Goal: Task Accomplishment & Management: Complete application form

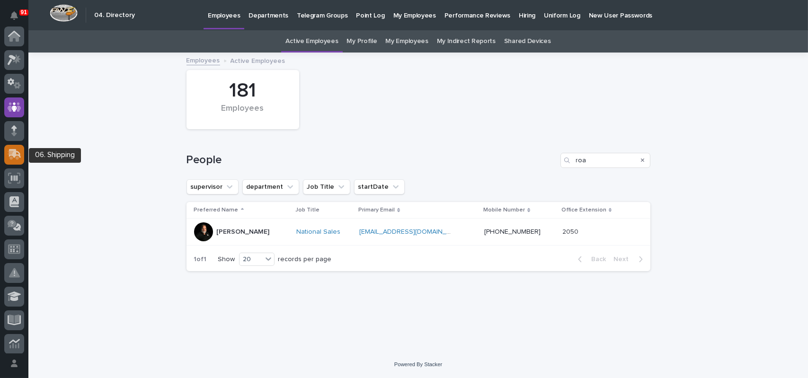
click at [12, 149] on icon at bounding box center [15, 153] width 12 height 9
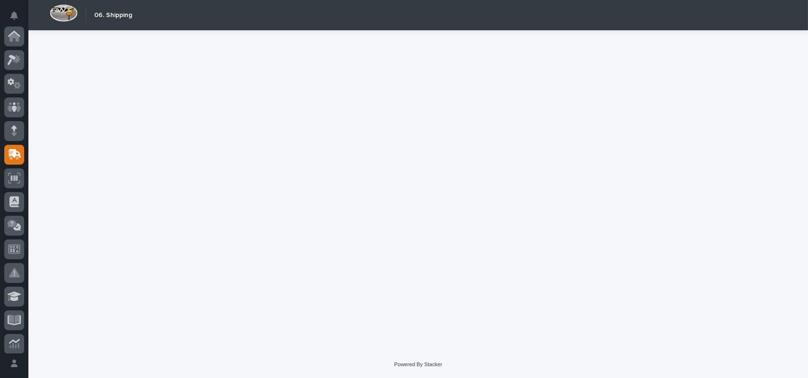
scroll to position [118, 0]
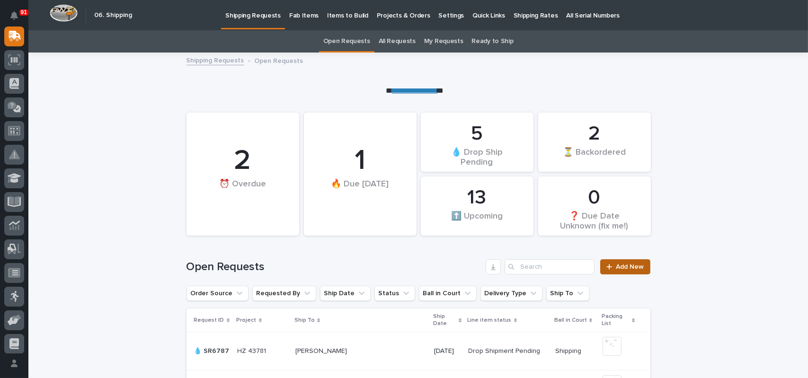
click at [618, 266] on span "Add New" at bounding box center [631, 267] width 28 height 7
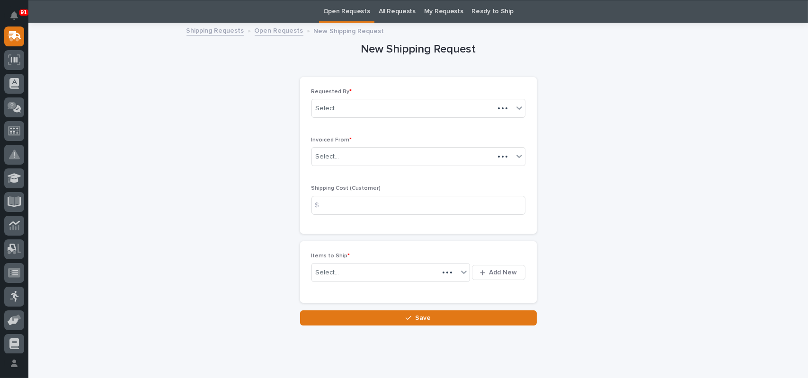
scroll to position [30, 0]
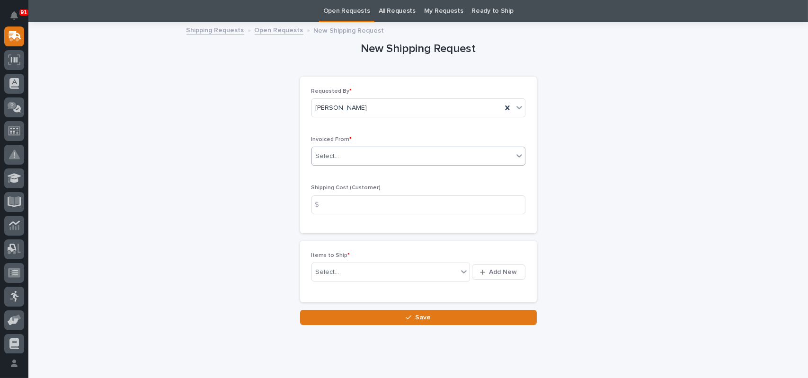
click at [352, 154] on div "Select..." at bounding box center [412, 157] width 201 height 16
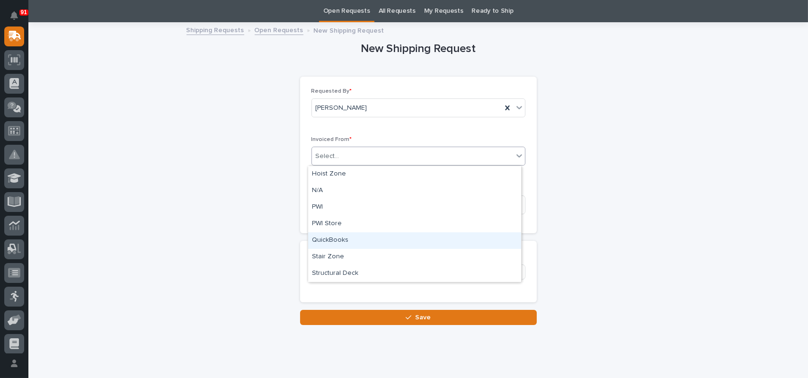
click at [334, 243] on div "QuickBooks" at bounding box center [414, 241] width 213 height 17
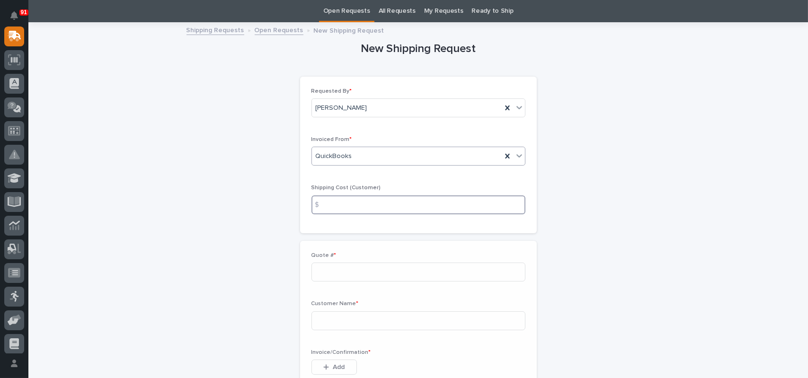
click at [341, 212] on input at bounding box center [419, 205] width 214 height 19
click at [349, 205] on input at bounding box center [419, 205] width 214 height 19
type input "15.00"
type input "137006"
type input "T"
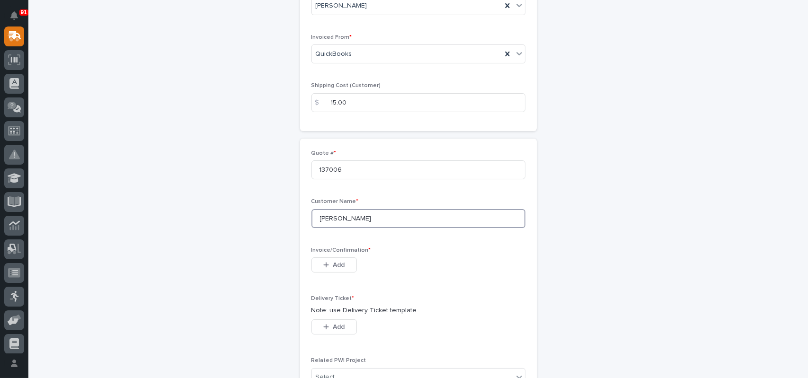
scroll to position [172, 0]
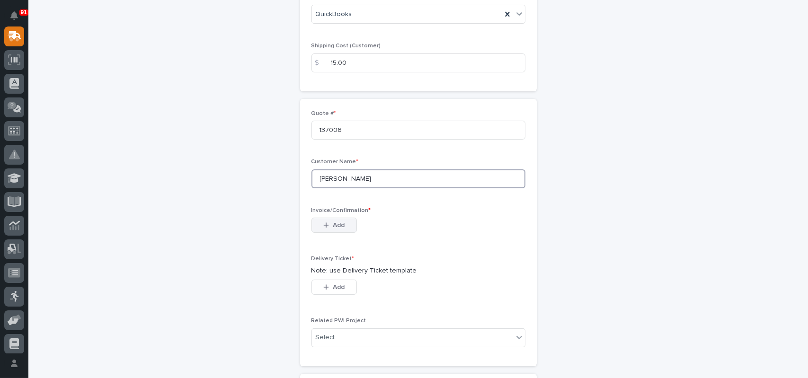
type input "[PERSON_NAME]"
click at [343, 227] on button "Add" at bounding box center [334, 225] width 45 height 15
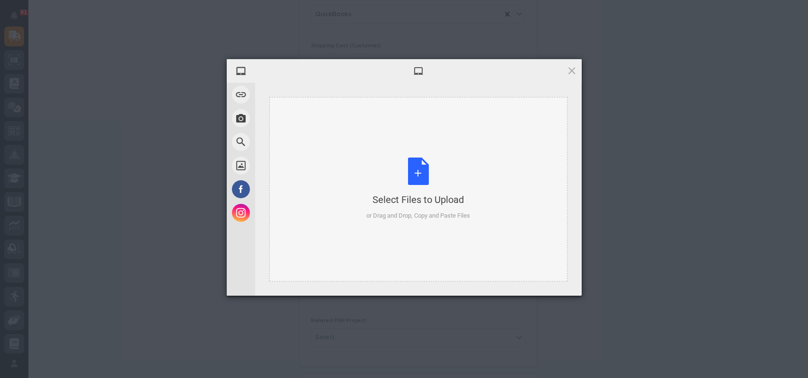
click at [422, 172] on div "Select Files to Upload or Drag and Drop, Copy and Paste Files" at bounding box center [419, 189] width 104 height 63
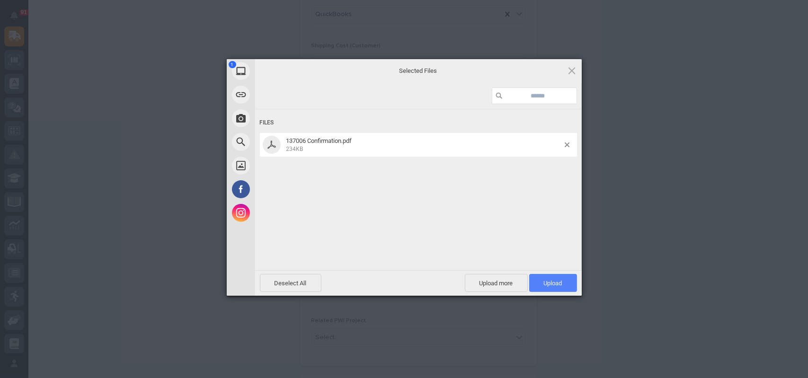
click at [554, 280] on span "Upload 1" at bounding box center [553, 283] width 18 height 7
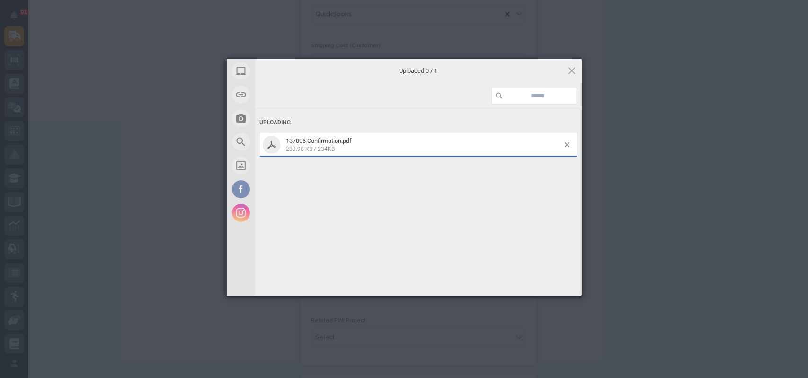
scroll to position [189, 0]
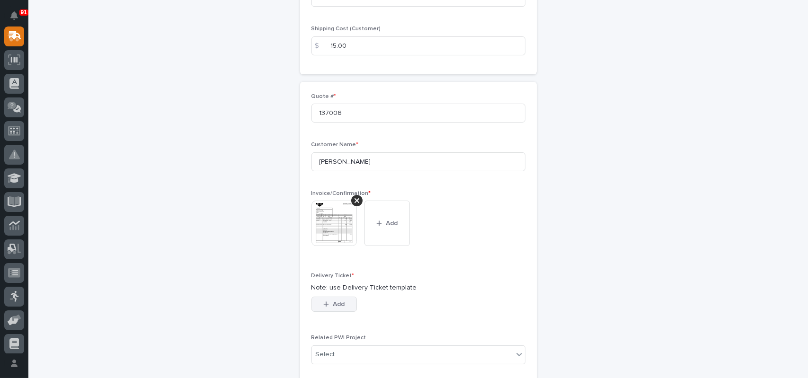
click at [325, 312] on button "Add" at bounding box center [334, 304] width 45 height 15
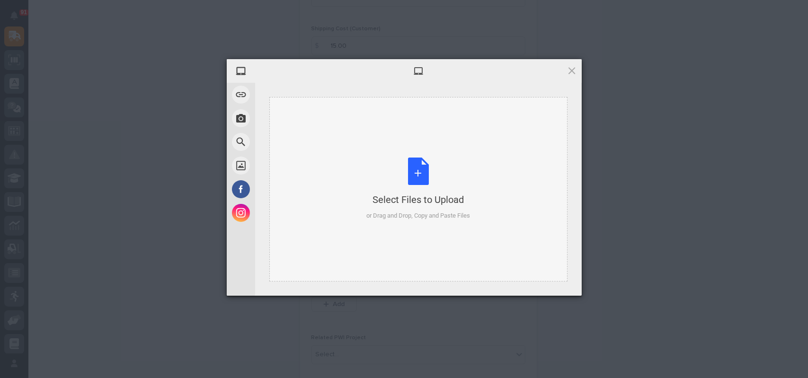
click at [425, 177] on div "Select Files to Upload or Drag and Drop, Copy and Paste Files" at bounding box center [419, 189] width 104 height 63
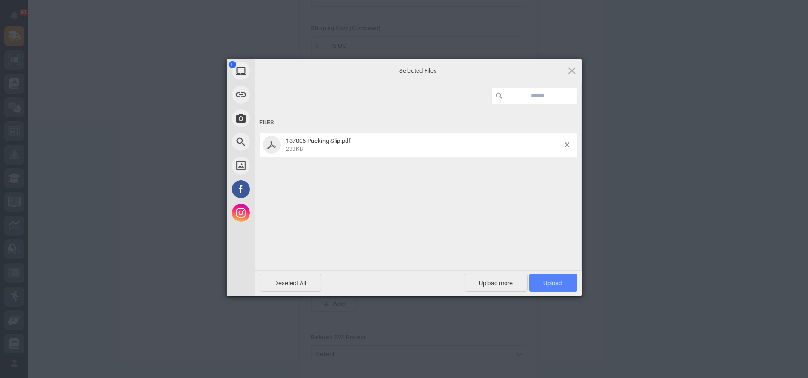
click at [553, 282] on span "Upload 1" at bounding box center [553, 283] width 18 height 7
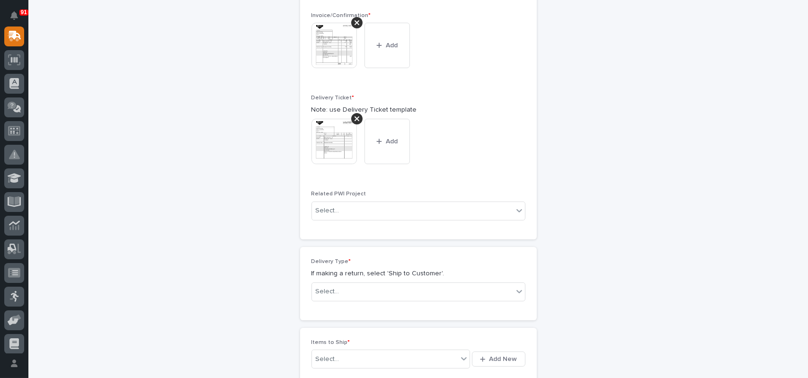
scroll to position [396, 0]
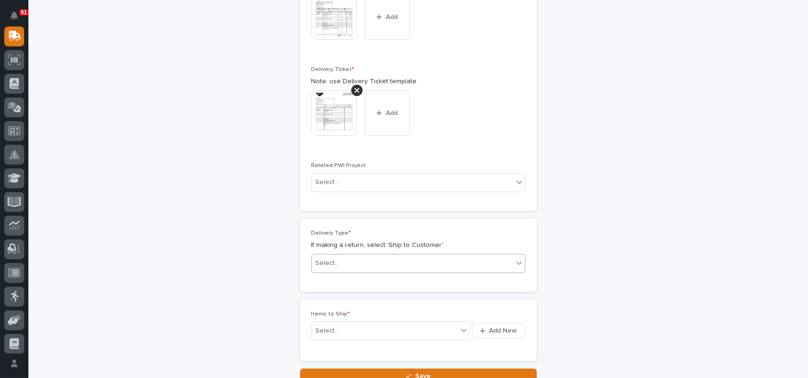
click at [339, 263] on div "Select..." at bounding box center [412, 264] width 201 height 16
click at [337, 282] on div "Ship to Customer" at bounding box center [414, 281] width 213 height 17
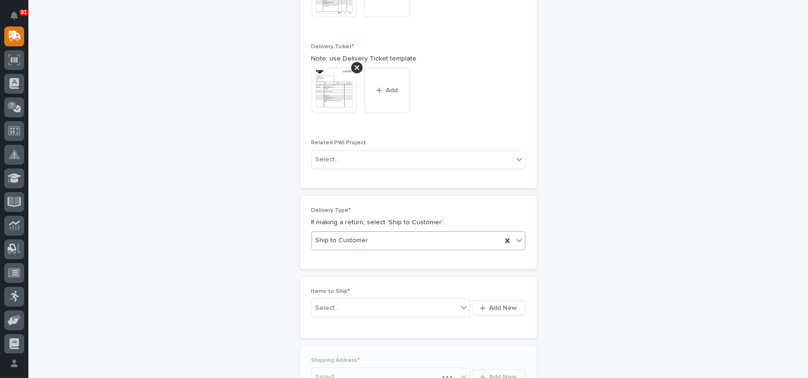
scroll to position [430, 0]
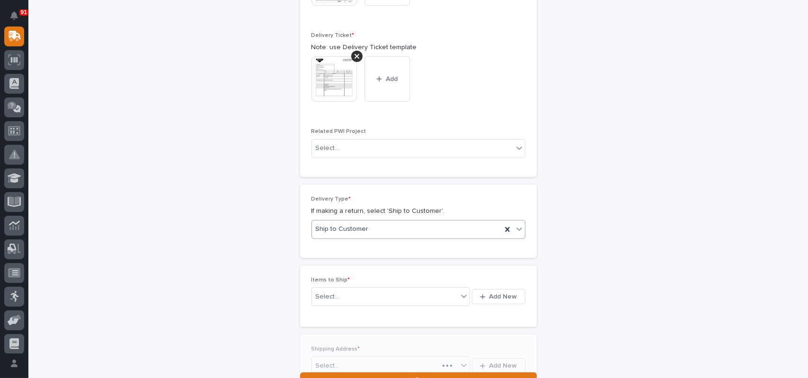
click at [325, 326] on div "Items to Ship * Select... Add New" at bounding box center [418, 297] width 237 height 62
click at [491, 296] on span "Add New" at bounding box center [504, 297] width 28 height 9
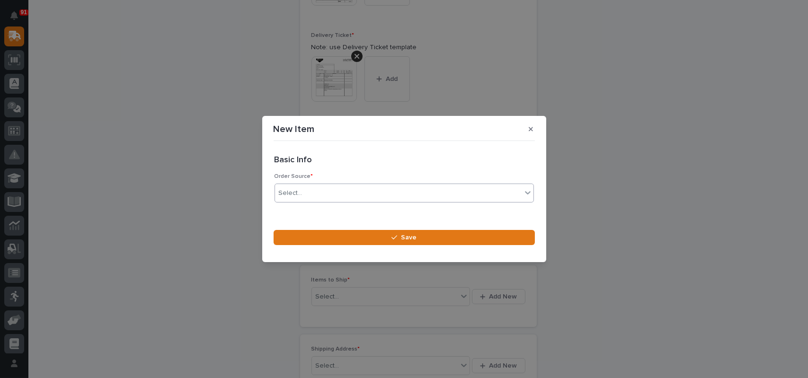
click at [332, 189] on div "Select..." at bounding box center [398, 194] width 247 height 16
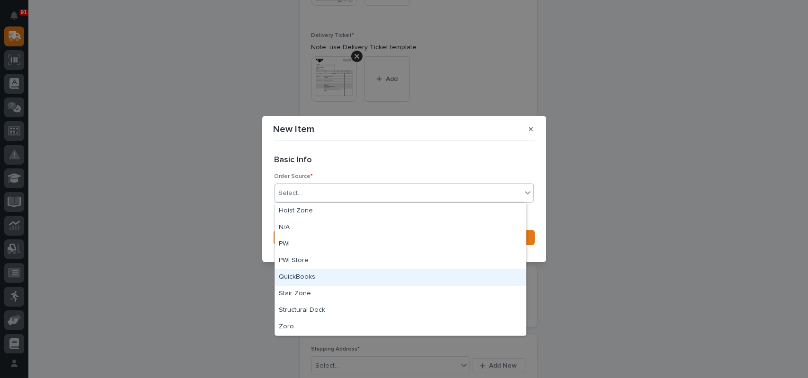
click at [312, 276] on div "QuickBooks" at bounding box center [400, 277] width 251 height 17
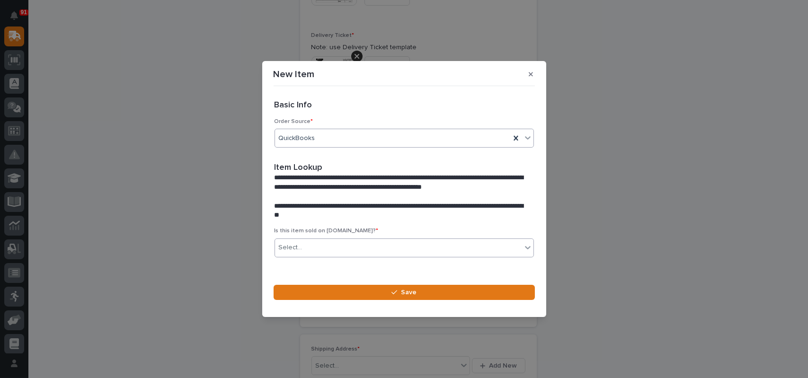
click at [399, 245] on div "Select..." at bounding box center [398, 248] width 247 height 16
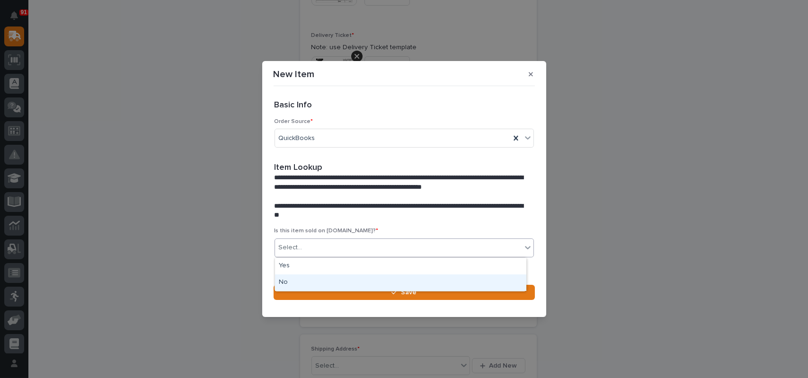
click at [342, 280] on div "No" at bounding box center [400, 283] width 251 height 17
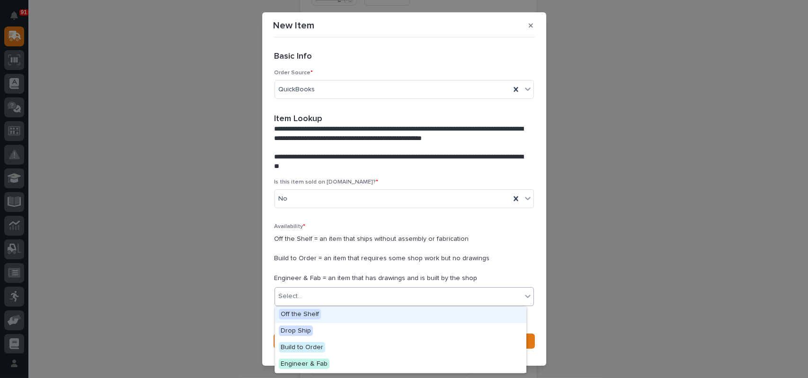
click at [341, 294] on div "Select..." at bounding box center [398, 297] width 247 height 16
click at [317, 321] on div "Off the Shelf" at bounding box center [400, 315] width 251 height 17
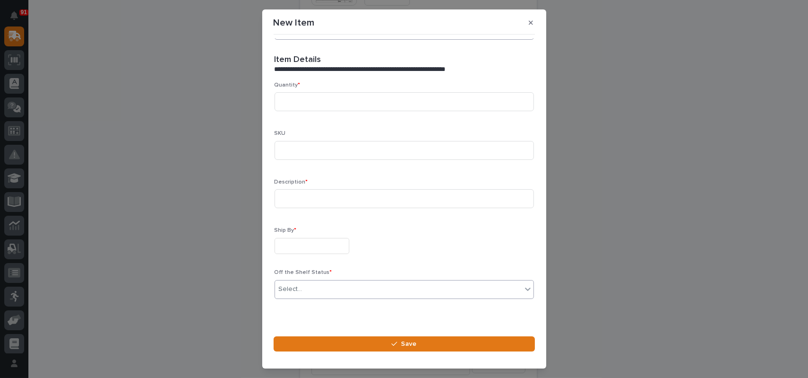
scroll to position [278, 0]
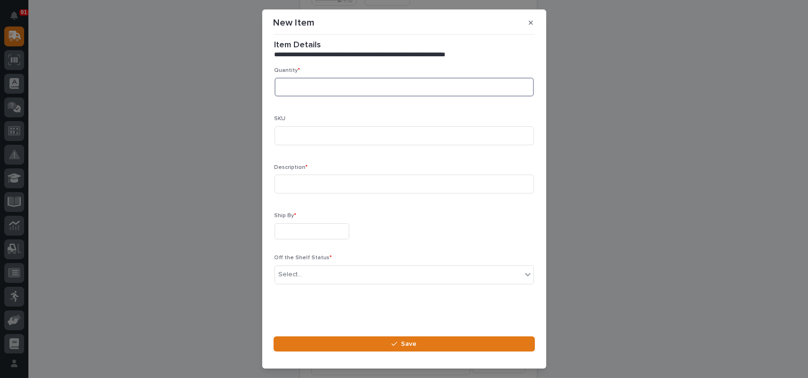
click at [325, 80] on input at bounding box center [405, 87] width 260 height 19
type input "2"
type input "600-50016"
type input "5 Ton Safety Latch"
click at [305, 229] on input "text" at bounding box center [312, 232] width 75 height 17
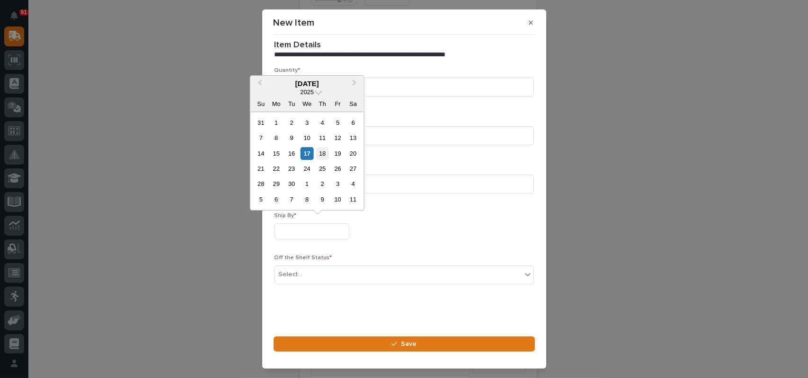
click at [323, 151] on div "18" at bounding box center [322, 153] width 13 height 13
type input "**********"
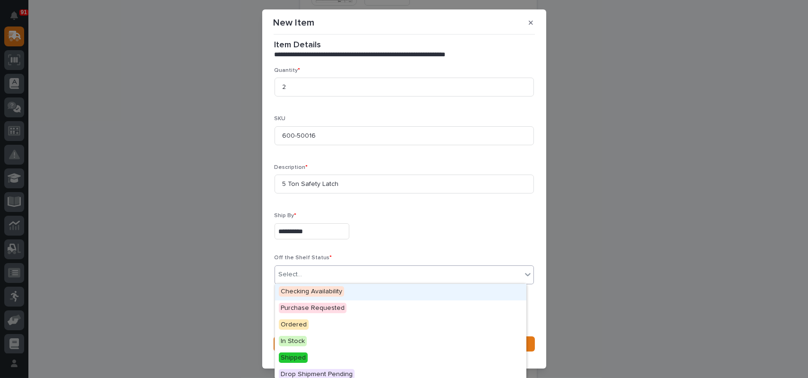
click at [293, 276] on div "Select..." at bounding box center [291, 275] width 24 height 10
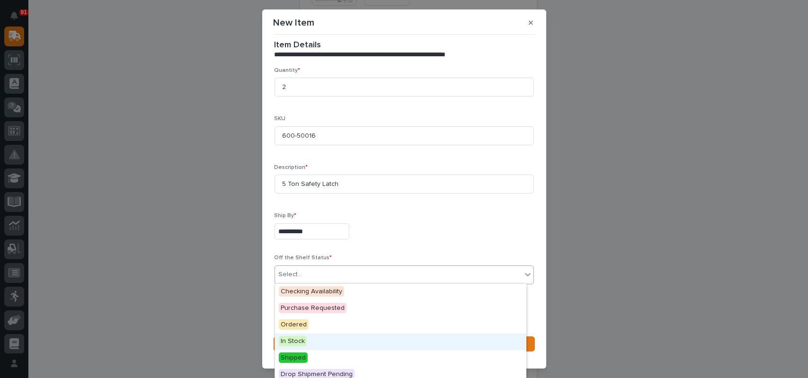
click at [285, 340] on span "In Stock" at bounding box center [293, 341] width 28 height 10
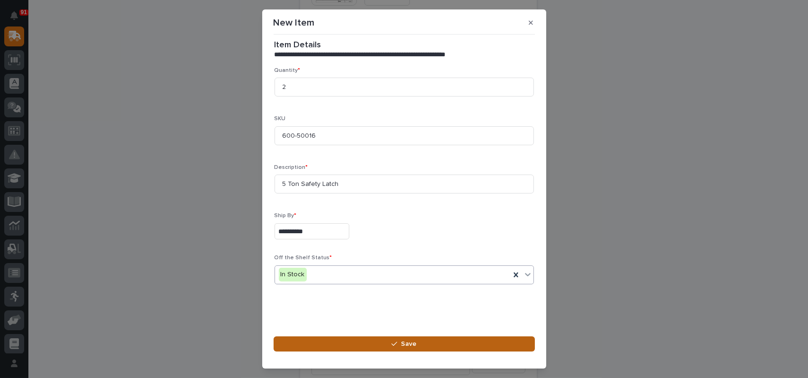
click at [299, 342] on button "Save" at bounding box center [404, 344] width 261 height 15
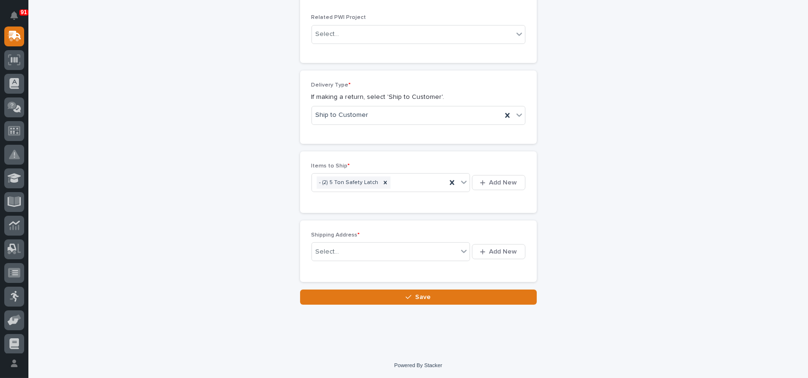
scroll to position [544, 0]
click at [479, 248] on button "Add New" at bounding box center [498, 251] width 53 height 15
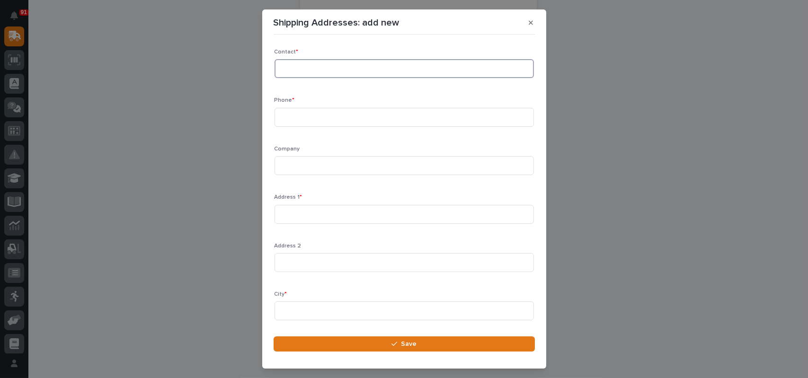
click at [305, 67] on input at bounding box center [405, 68] width 260 height 19
type input "[PERSON_NAME]"
type input "[PHONE_NUMBER]"
type input "Engineered Lifting"
type input "[STREET_ADDRESS]"
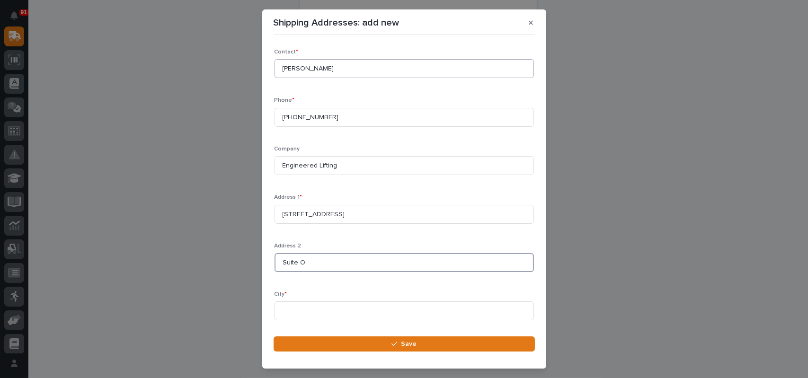
type input "Suite O"
type input "[PERSON_NAME]"
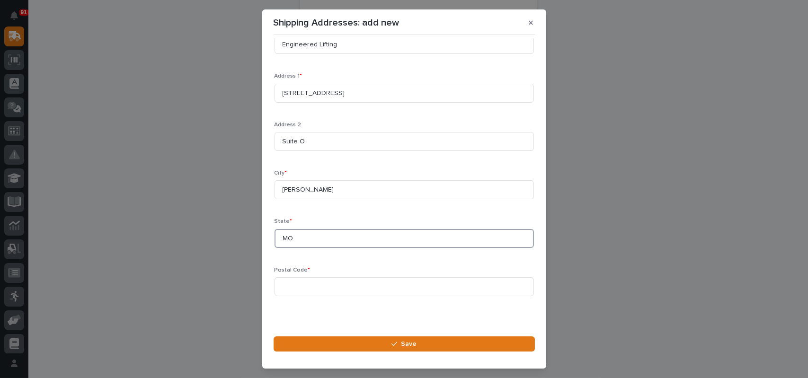
type input "MO"
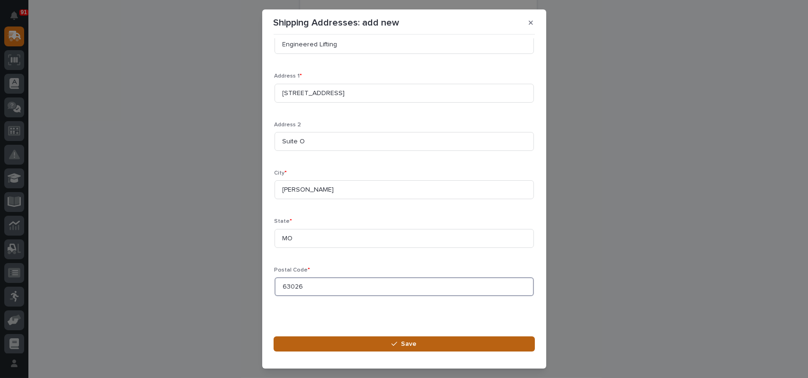
type input "63026"
click at [427, 346] on button "Save" at bounding box center [404, 344] width 261 height 15
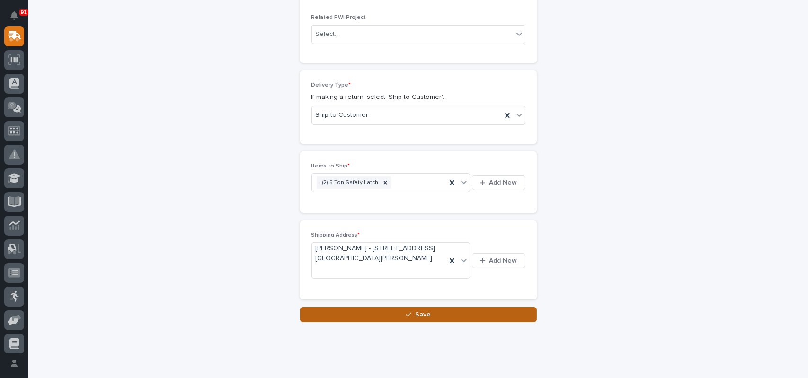
click at [452, 314] on button "Save" at bounding box center [418, 314] width 237 height 15
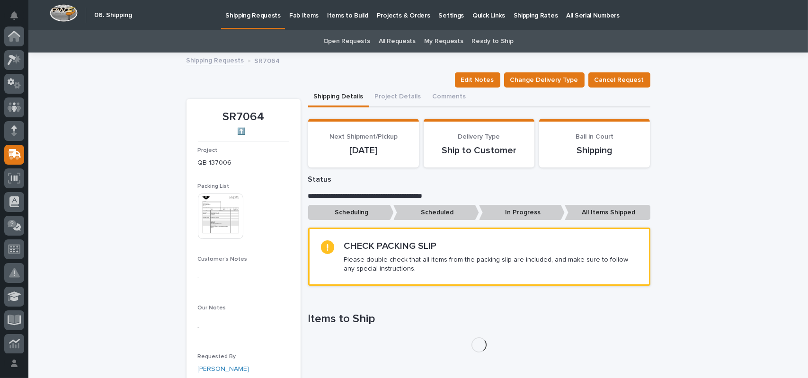
scroll to position [118, 0]
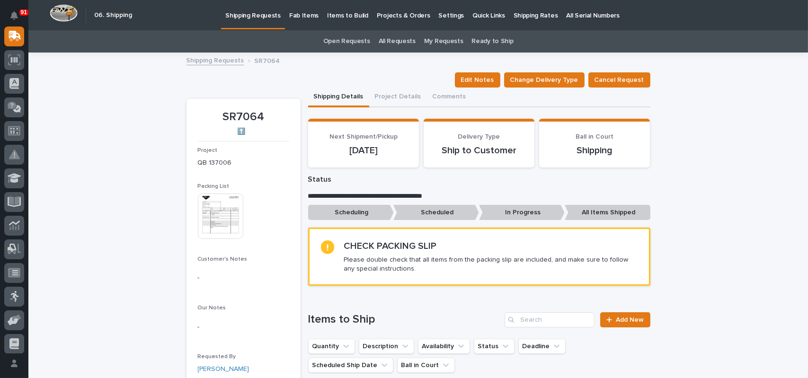
click at [349, 44] on link "Open Requests" at bounding box center [346, 41] width 47 height 22
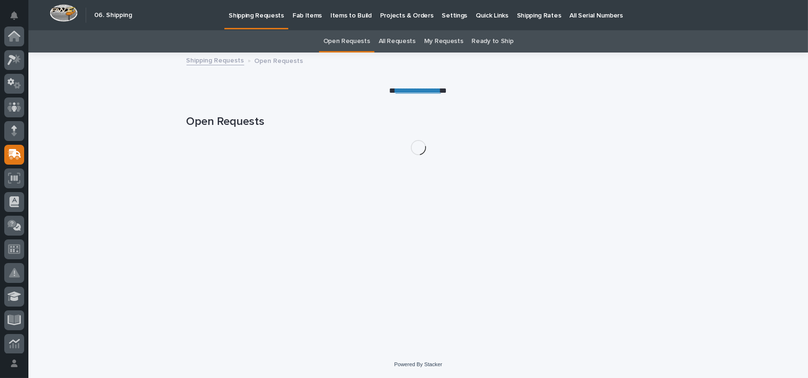
scroll to position [118, 0]
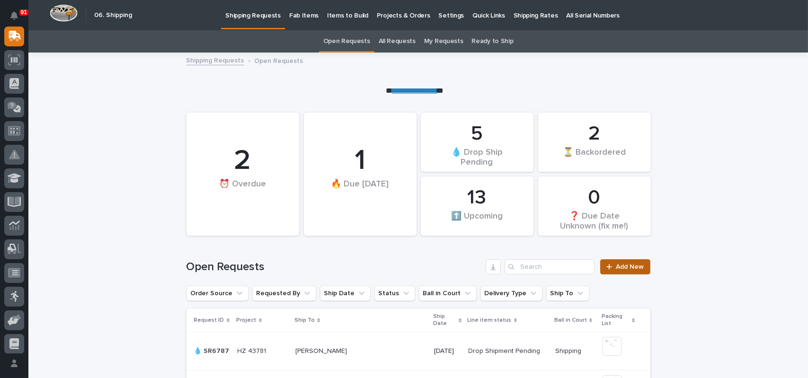
click at [622, 270] on span "Add New" at bounding box center [631, 267] width 28 height 7
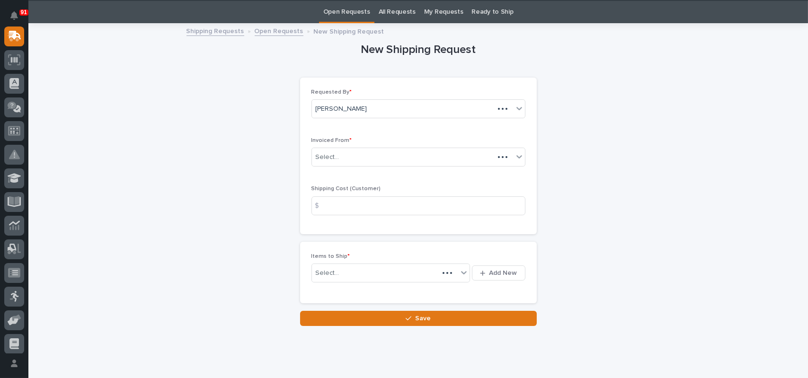
scroll to position [30, 0]
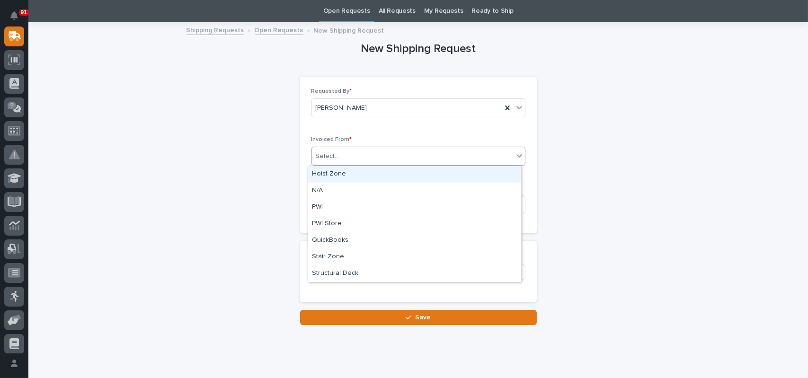
click at [358, 156] on div "Select..." at bounding box center [412, 157] width 201 height 16
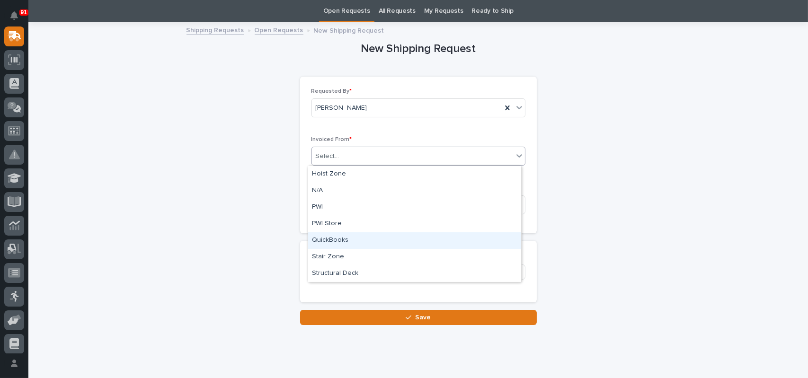
click at [322, 238] on div "QuickBooks" at bounding box center [414, 241] width 213 height 17
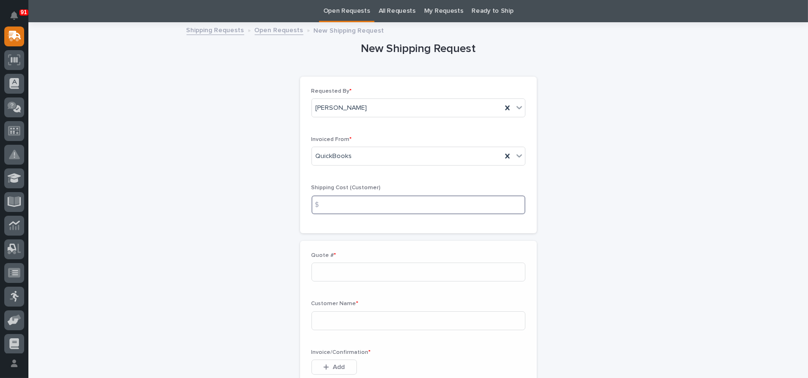
click at [345, 202] on input at bounding box center [419, 205] width 214 height 19
type input "20.00"
click at [355, 272] on input at bounding box center [419, 272] width 214 height 19
type input "136993"
click at [327, 324] on input at bounding box center [419, 321] width 214 height 19
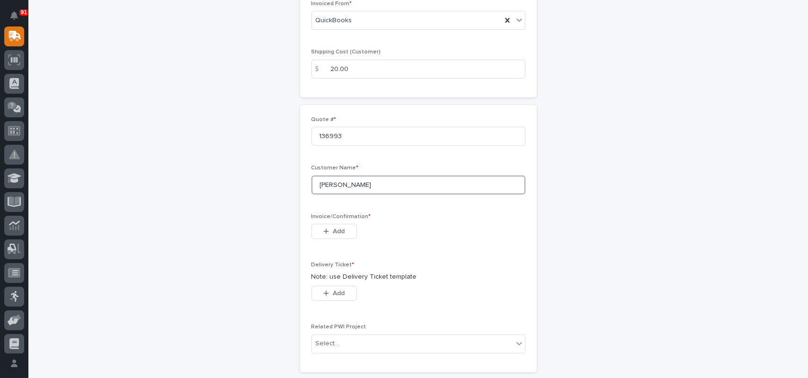
scroll to position [172, 0]
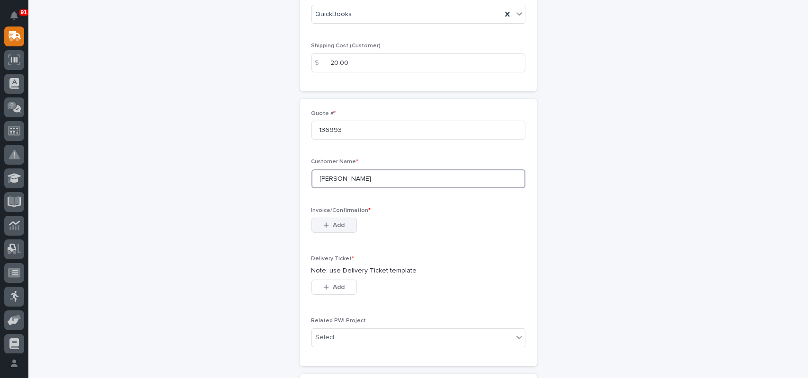
type input "[PERSON_NAME]"
click at [344, 226] on button "Add" at bounding box center [334, 225] width 45 height 15
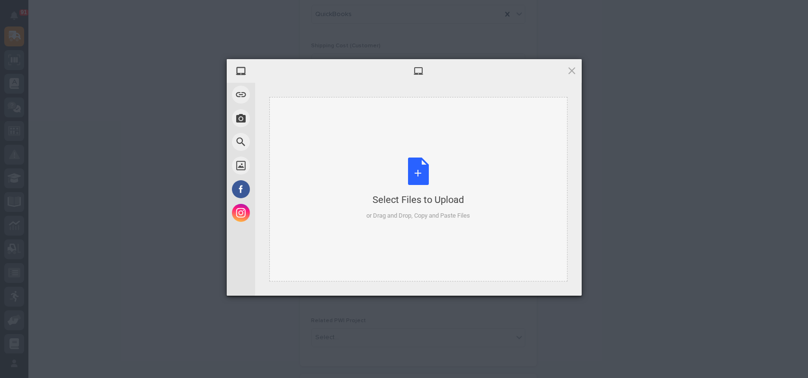
click at [415, 172] on div "Select Files to Upload or Drag and Drop, Copy and Paste Files" at bounding box center [419, 189] width 104 height 63
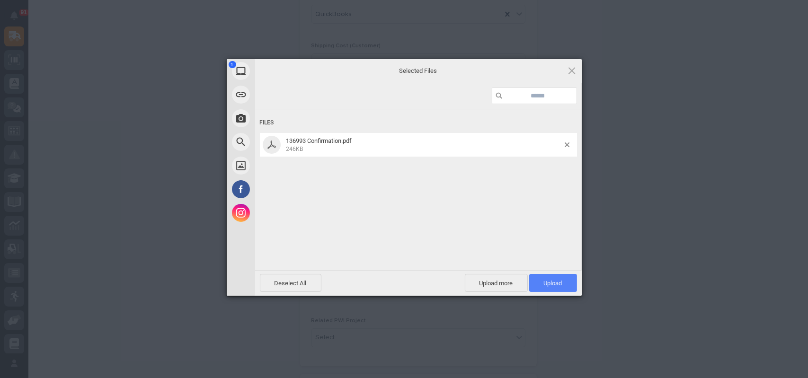
click at [554, 279] on span "Upload 1" at bounding box center [553, 283] width 48 height 18
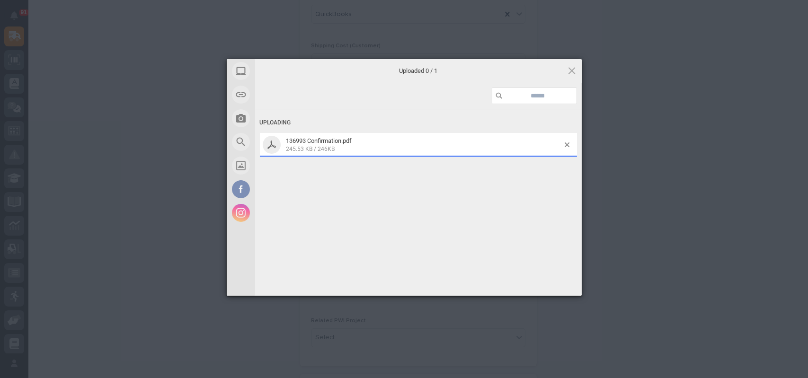
scroll to position [189, 0]
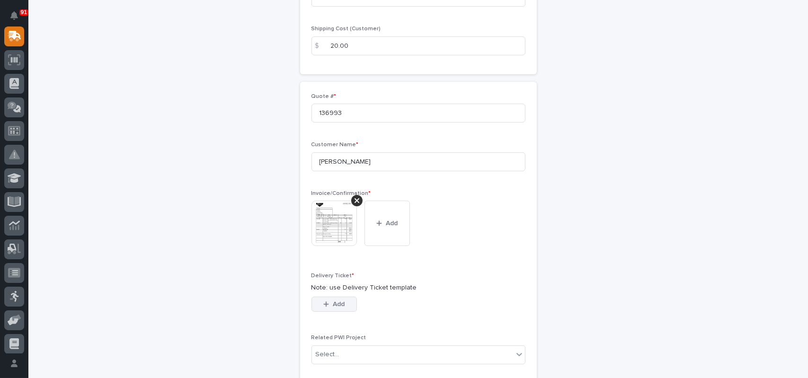
click at [345, 305] on button "Add" at bounding box center [334, 304] width 45 height 15
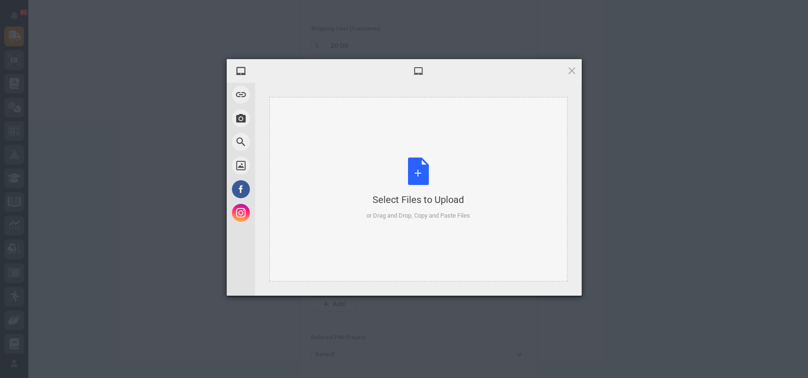
click at [413, 164] on div "Select Files to Upload or Drag and Drop, Copy and Paste Files" at bounding box center [419, 189] width 104 height 63
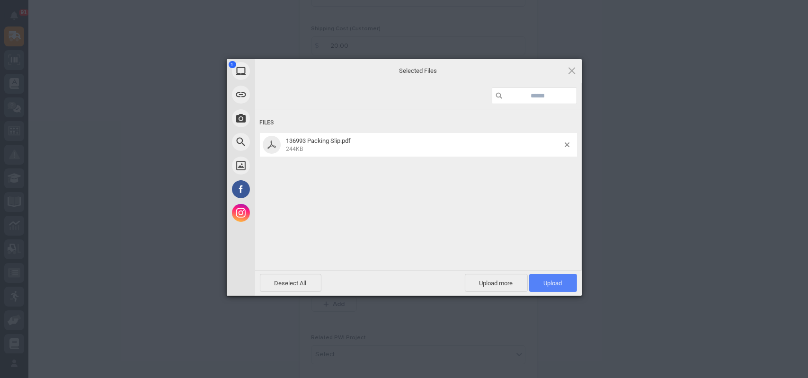
click at [542, 285] on span "Upload 1" at bounding box center [553, 283] width 48 height 18
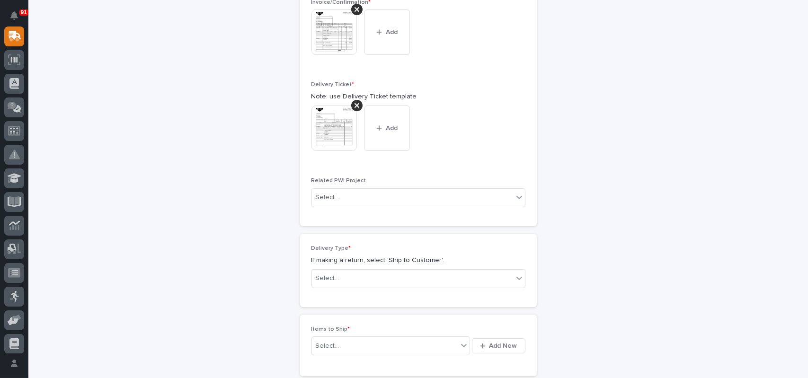
scroll to position [396, 0]
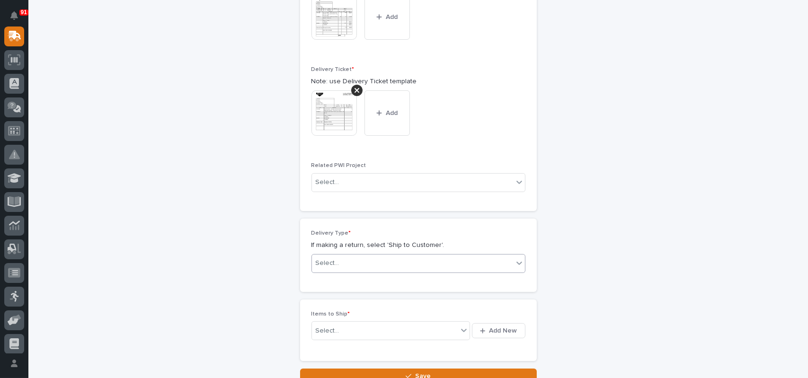
click at [346, 260] on div "Select..." at bounding box center [412, 264] width 201 height 16
click at [342, 285] on div "Ship to Customer" at bounding box center [414, 281] width 213 height 17
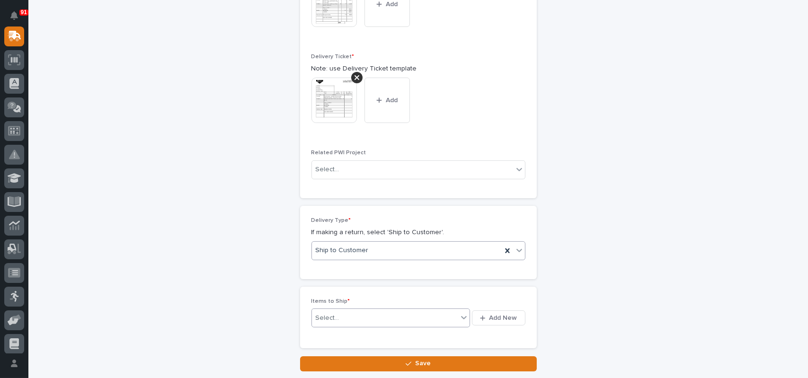
click at [339, 326] on div "Items to Ship * Select... Add New" at bounding box center [418, 318] width 237 height 62
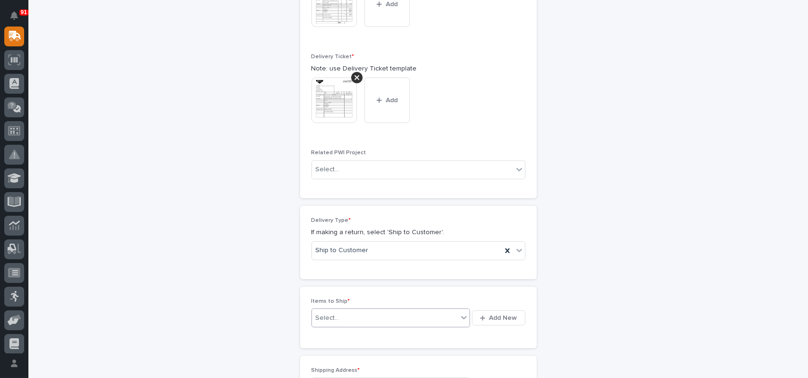
scroll to position [430, 0]
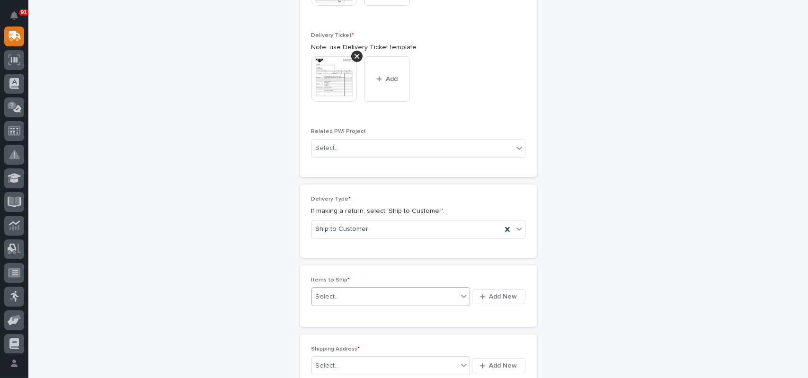
click at [343, 301] on div "Select..." at bounding box center [385, 297] width 146 height 12
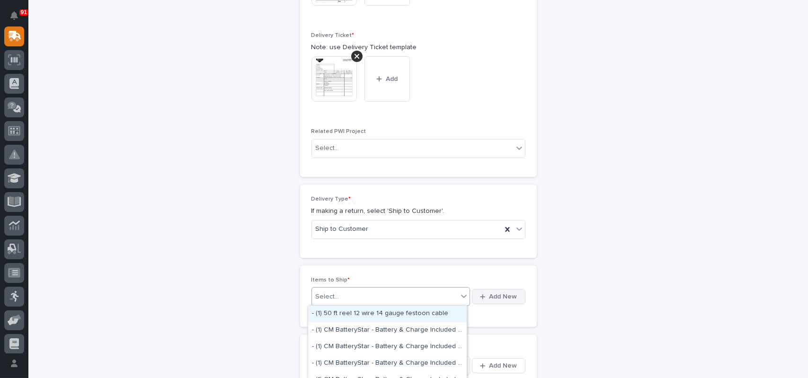
click at [506, 300] on span "Add New" at bounding box center [504, 297] width 28 height 9
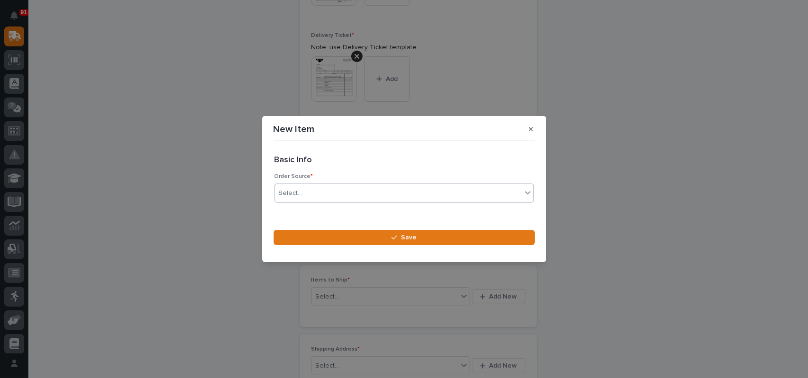
click at [364, 192] on div "Select..." at bounding box center [398, 194] width 247 height 16
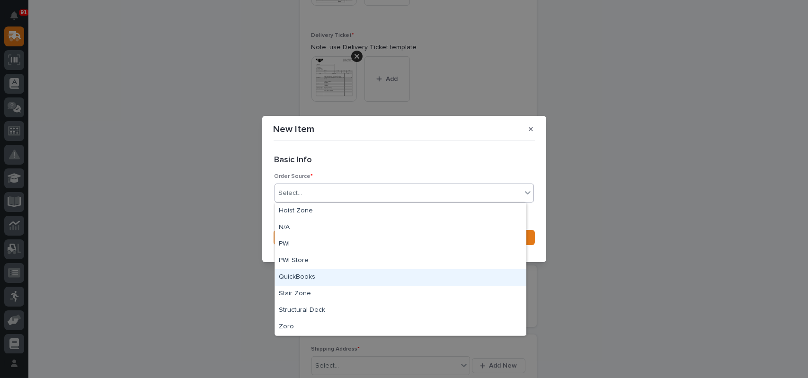
click at [304, 277] on div "QuickBooks" at bounding box center [400, 277] width 251 height 17
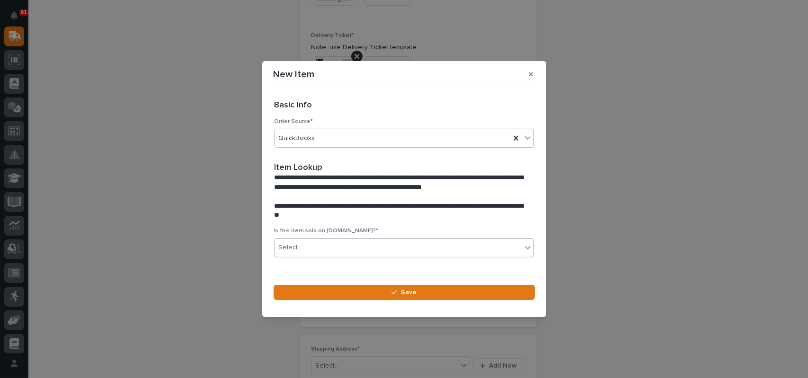
click at [327, 242] on div "Select..." at bounding box center [398, 248] width 247 height 16
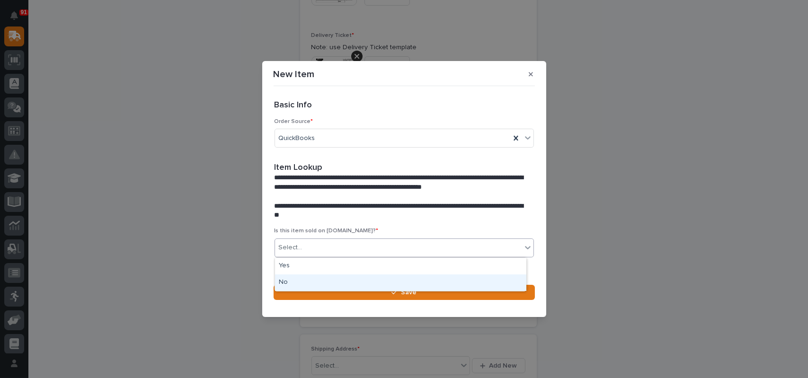
click at [313, 280] on div "No" at bounding box center [400, 283] width 251 height 17
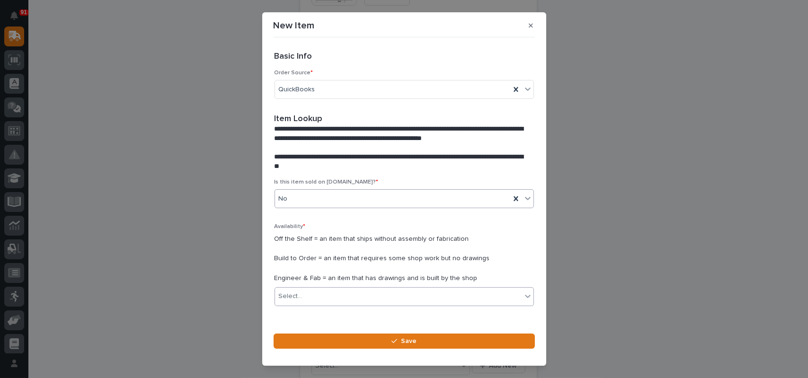
click at [313, 295] on div "Select..." at bounding box center [398, 297] width 247 height 16
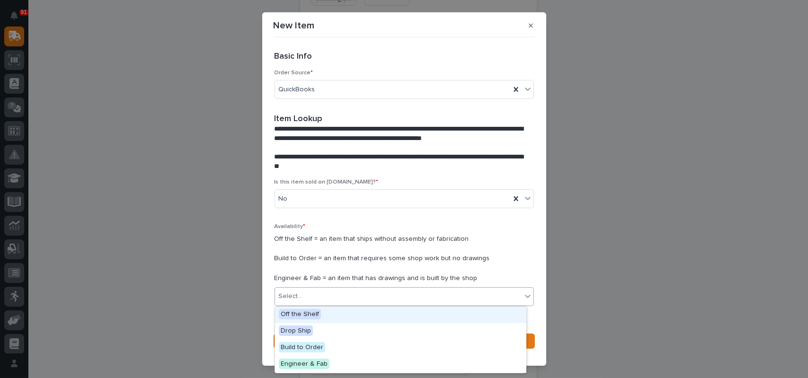
drag, startPoint x: 304, startPoint y: 323, endPoint x: 305, endPoint y: 314, distance: 10.0
click at [305, 314] on span "Off the Shelf" at bounding box center [300, 314] width 42 height 10
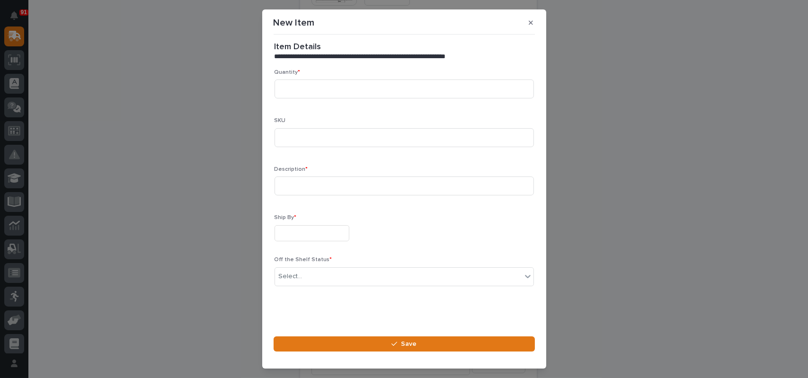
scroll to position [278, 0]
click at [307, 82] on input at bounding box center [405, 87] width 260 height 19
type input "2"
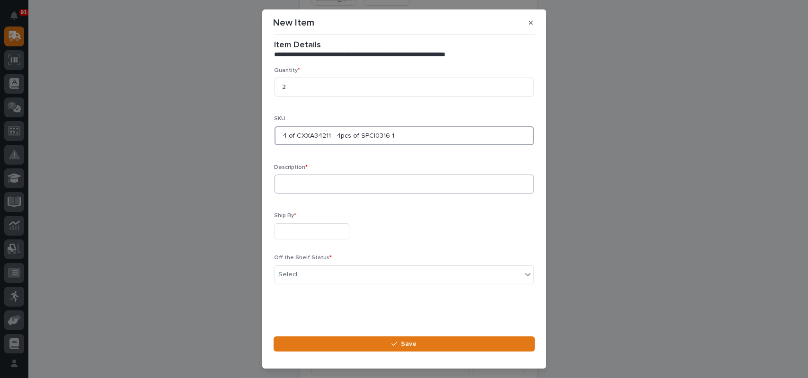
type input "4 of CXXA34211 - 4pcs of SPCI0316-1"
click at [312, 181] on input at bounding box center [405, 184] width 260 height 19
type input "Pendants and cables"
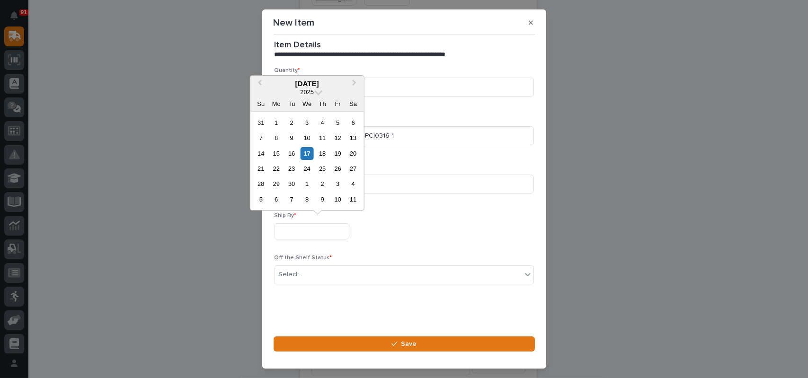
drag, startPoint x: 326, startPoint y: 154, endPoint x: 325, endPoint y: 168, distance: 13.3
click at [326, 154] on div "18" at bounding box center [322, 153] width 13 height 13
type input "**********"
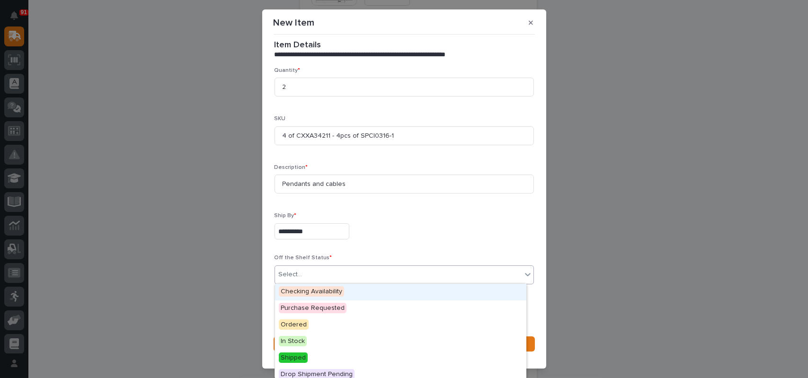
click at [309, 277] on div "Select..." at bounding box center [398, 275] width 247 height 16
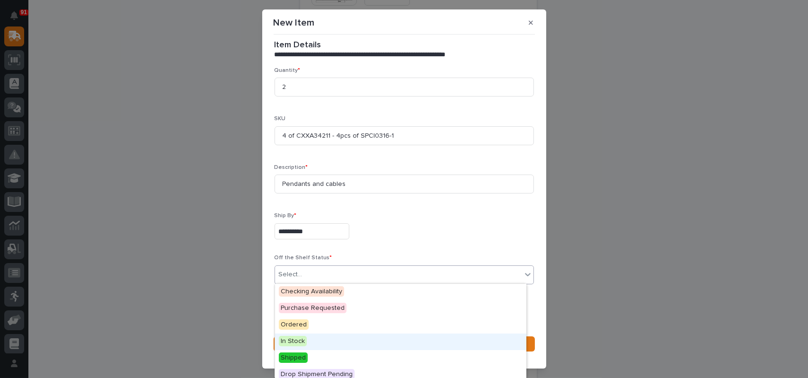
click at [295, 340] on span "In Stock" at bounding box center [293, 341] width 28 height 10
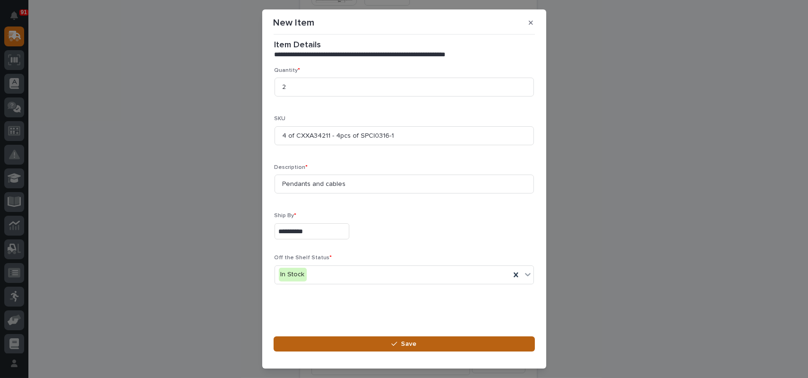
click at [318, 344] on button "Save" at bounding box center [404, 344] width 261 height 15
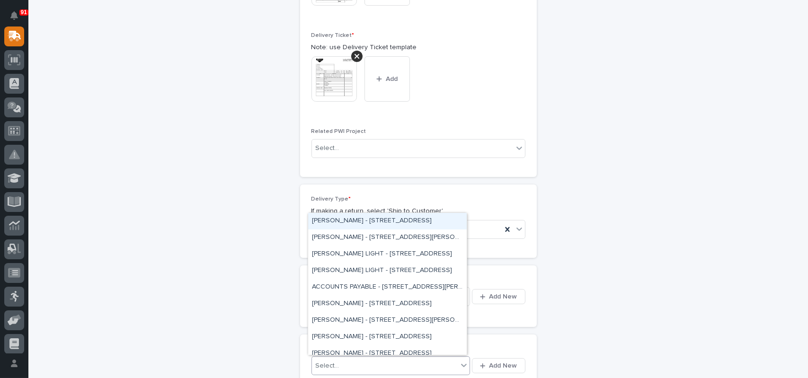
click at [331, 364] on div "Select..." at bounding box center [328, 366] width 24 height 10
click at [492, 359] on button "Add New" at bounding box center [498, 366] width 53 height 15
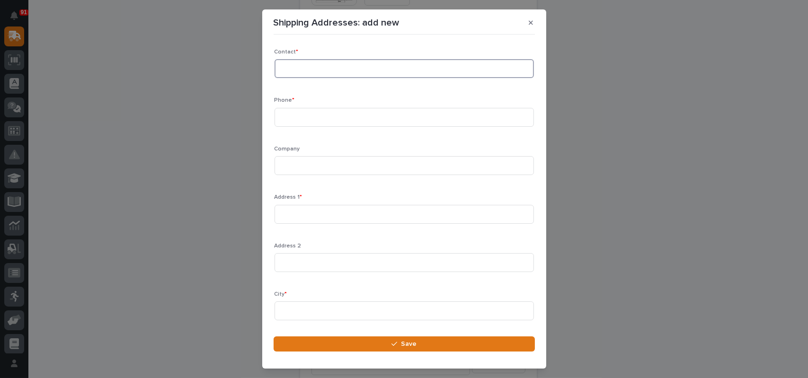
click at [339, 63] on input at bounding box center [405, 68] width 260 height 19
type input "[PERSON_NAME]"
type input "[PHONE_NUMBER]"
type input "[PERSON_NAME]"
type input "[STREET_ADDRESS]"
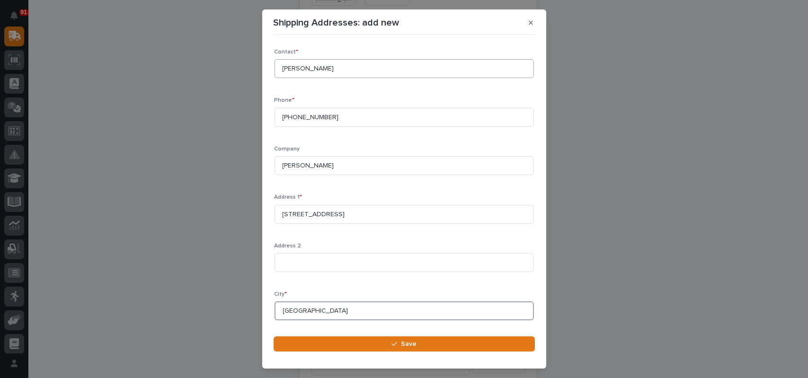
type input "[GEOGRAPHIC_DATA]"
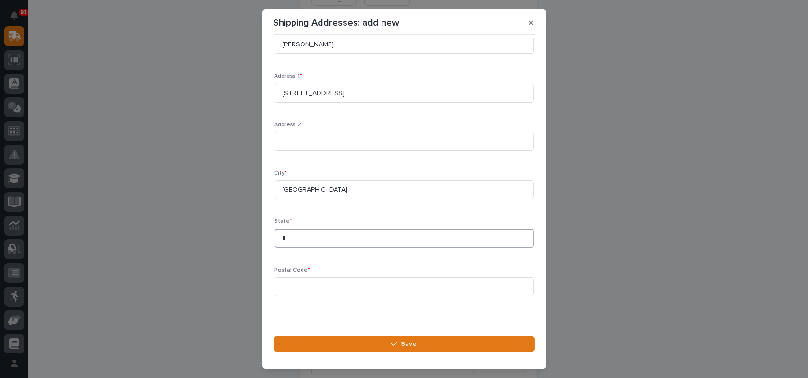
type input "IL"
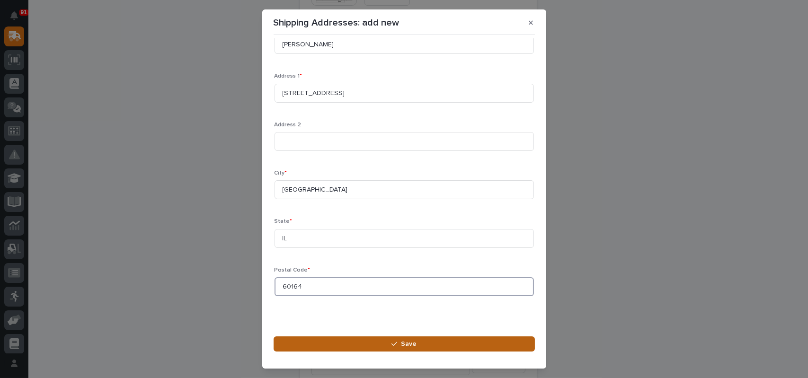
type input "60164"
click at [422, 351] on button "Save" at bounding box center [404, 344] width 261 height 15
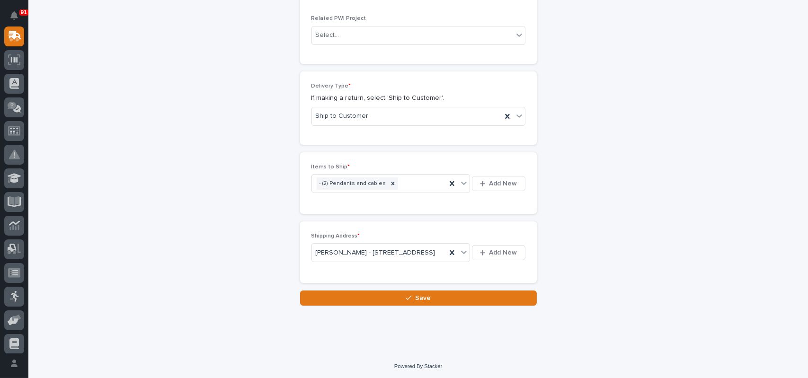
scroll to position [562, 0]
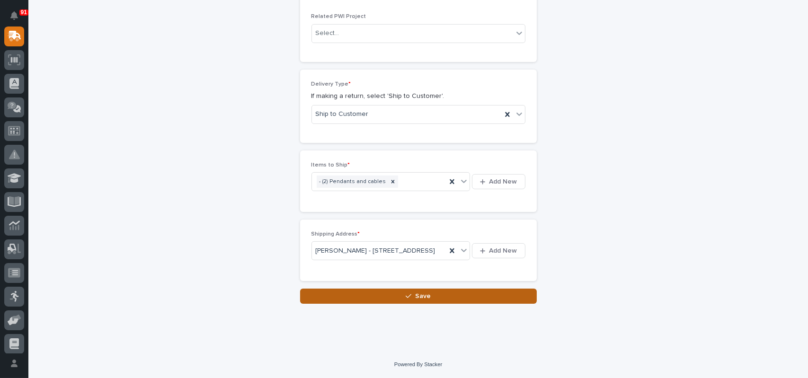
click at [410, 296] on div "button" at bounding box center [410, 296] width 9 height 7
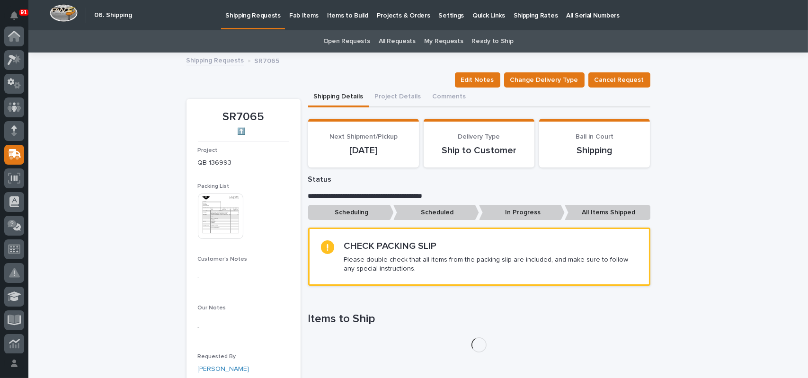
scroll to position [118, 0]
